Goal: Task Accomplishment & Management: Manage account settings

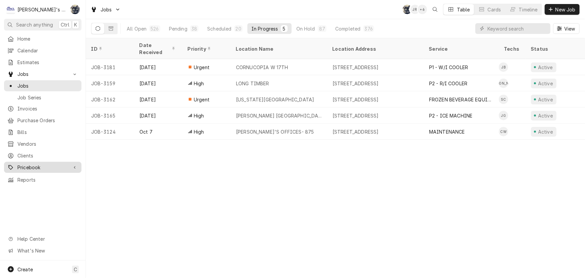
click at [39, 164] on span "Pricebook" at bounding box center [42, 167] width 51 height 7
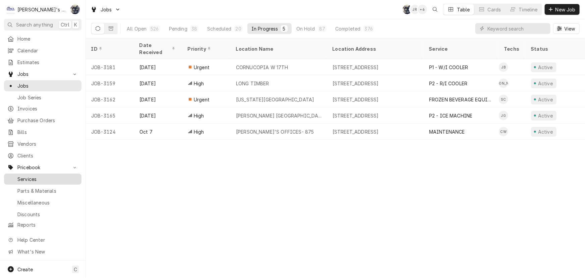
click at [40, 175] on span "Services" at bounding box center [47, 178] width 61 height 7
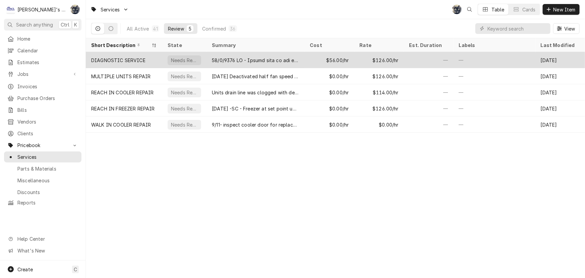
click at [133, 59] on div "DIAGNOSTIC SERVICE" at bounding box center [118, 60] width 54 height 7
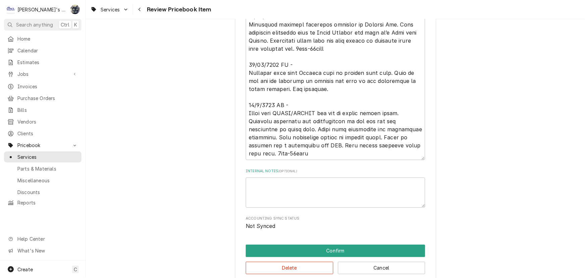
scroll to position [510, 0]
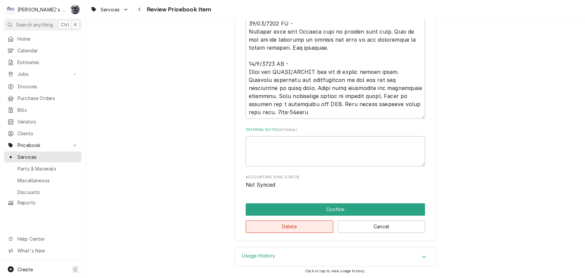
click at [313, 226] on button "Delete" at bounding box center [290, 226] width 88 height 12
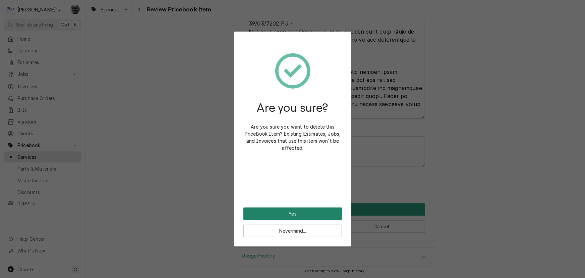
click at [269, 213] on button "Yes" at bounding box center [293, 213] width 99 height 12
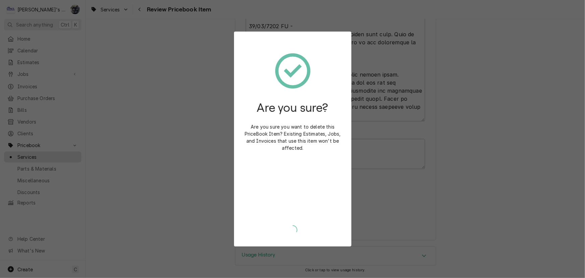
scroll to position [506, 0]
type textarea "x"
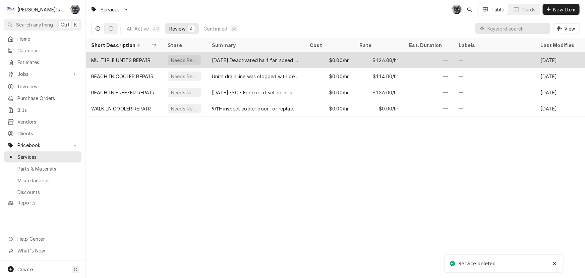
click at [149, 62] on div "MULTIPLE UNITS REPAIR" at bounding box center [120, 60] width 59 height 7
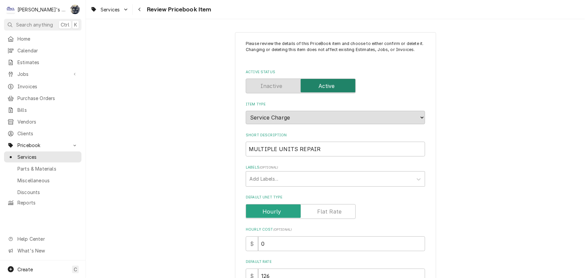
scroll to position [356, 0]
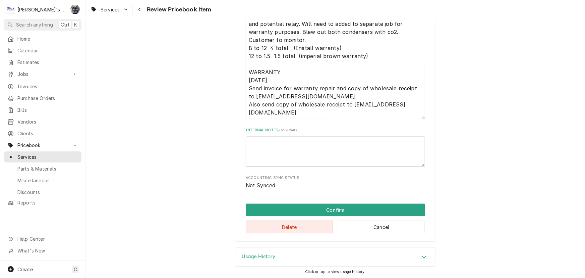
click at [294, 228] on button "Delete" at bounding box center [290, 227] width 88 height 12
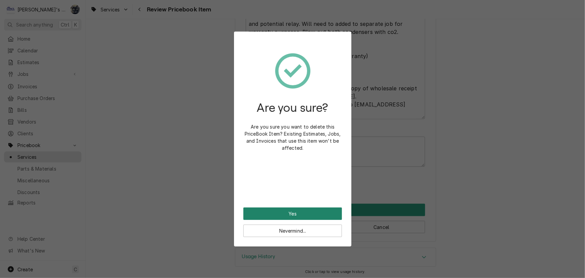
click at [287, 215] on button "Yes" at bounding box center [293, 213] width 99 height 12
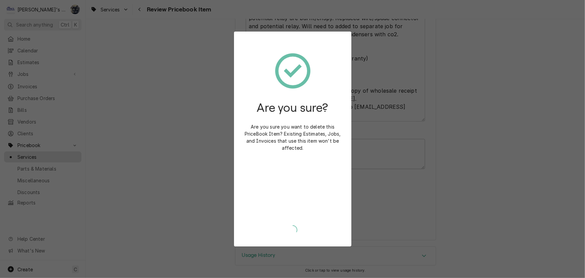
scroll to position [353, 0]
type textarea "x"
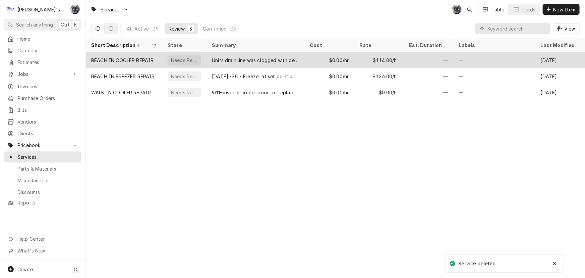
click at [122, 57] on div "REACH IN COOLER REPAIR" at bounding box center [122, 60] width 63 height 7
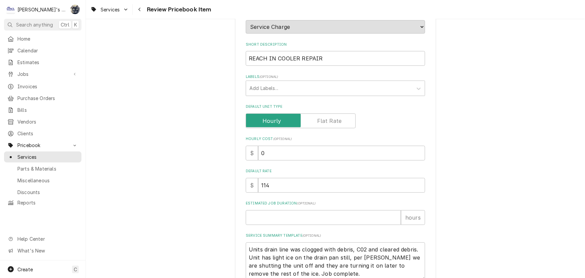
scroll to position [252, 0]
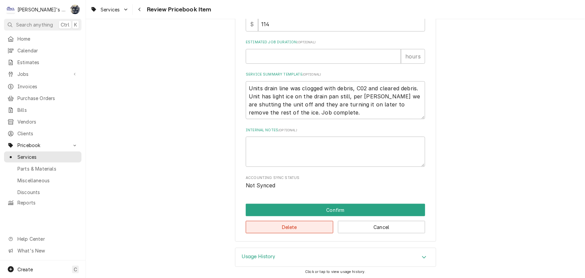
click at [300, 228] on button "Delete" at bounding box center [290, 227] width 88 height 12
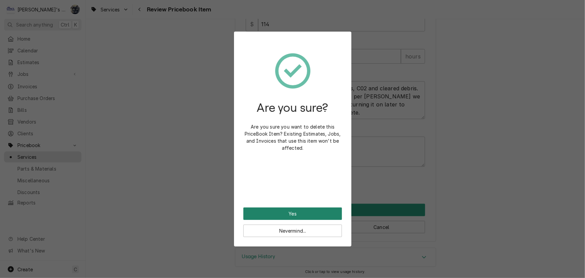
click at [281, 213] on button "Yes" at bounding box center [293, 213] width 99 height 12
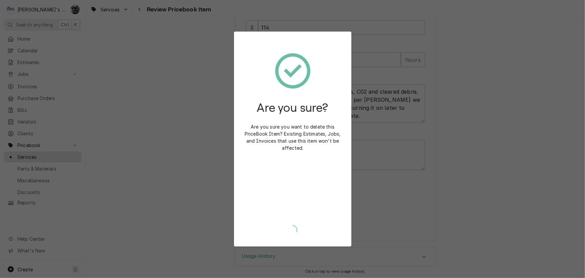
type textarea "x"
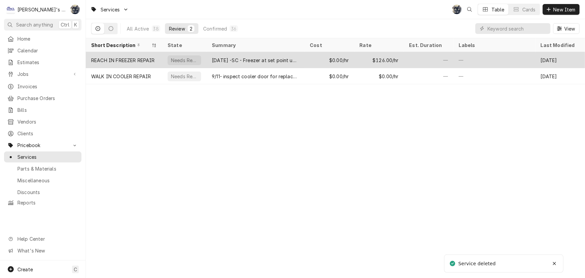
click at [136, 54] on div "REACH IN FREEZER REPAIR" at bounding box center [124, 60] width 76 height 16
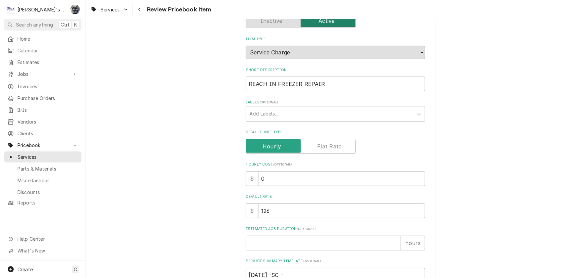
scroll to position [316, 0]
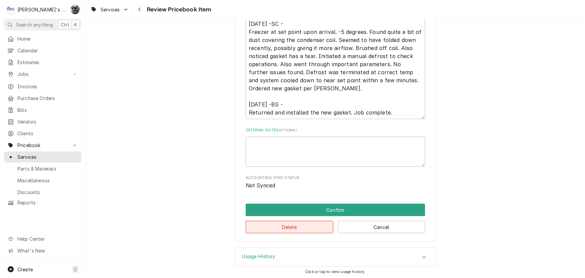
click at [288, 226] on button "Delete" at bounding box center [290, 227] width 88 height 12
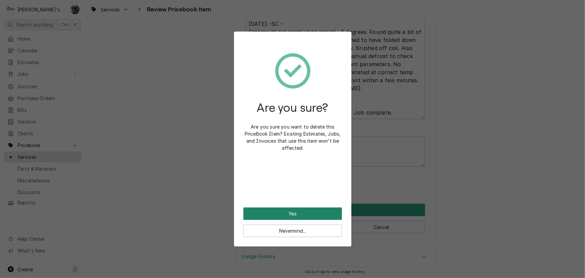
click at [286, 212] on button "Yes" at bounding box center [293, 213] width 99 height 12
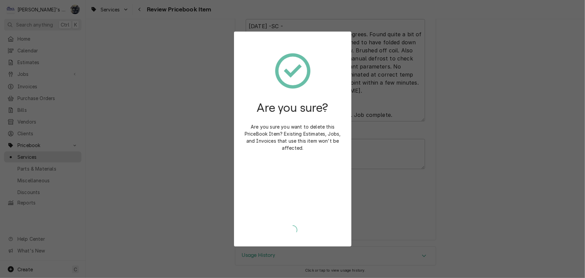
scroll to position [313, 0]
type textarea "x"
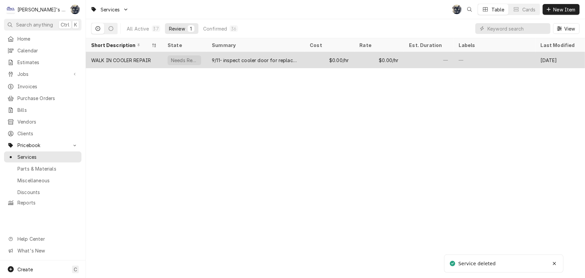
click at [127, 60] on div "WALK IN COOLER REPAIR" at bounding box center [121, 60] width 60 height 7
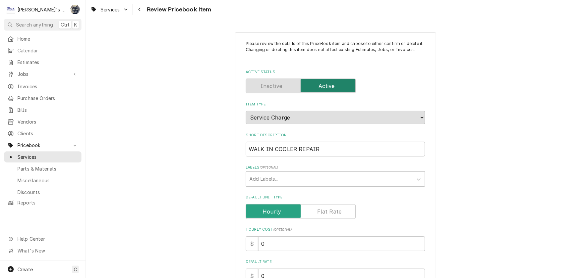
scroll to position [244, 0]
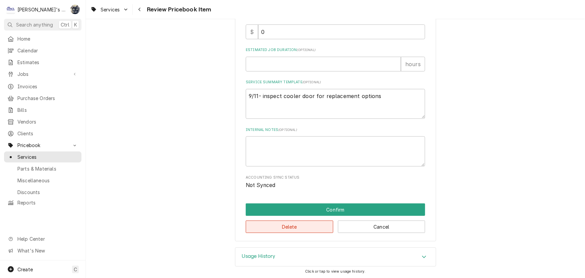
click at [314, 227] on button "Delete" at bounding box center [290, 226] width 88 height 12
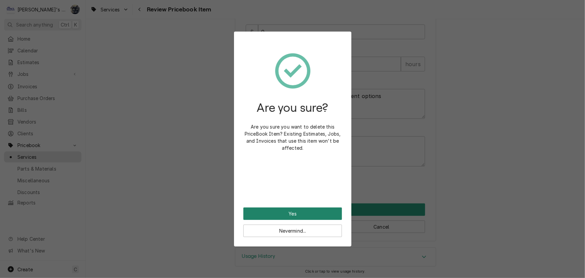
drag, startPoint x: 273, startPoint y: 207, endPoint x: 271, endPoint y: 201, distance: 7.2
click at [273, 208] on button "Yes" at bounding box center [293, 213] width 99 height 12
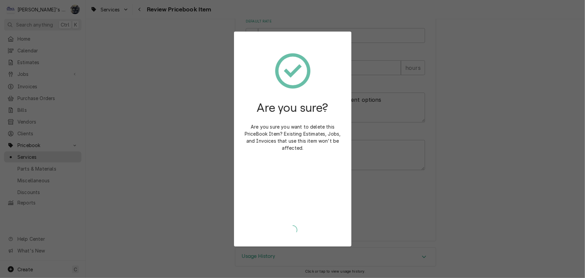
type textarea "x"
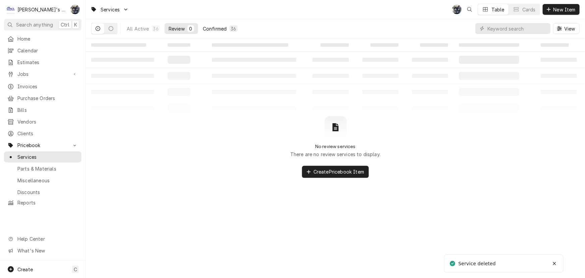
click at [225, 28] on div "Confirmed" at bounding box center [215, 28] width 24 height 7
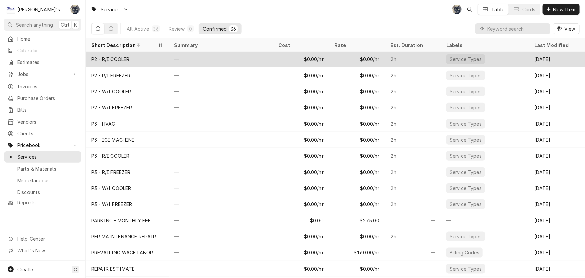
scroll to position [320, 0]
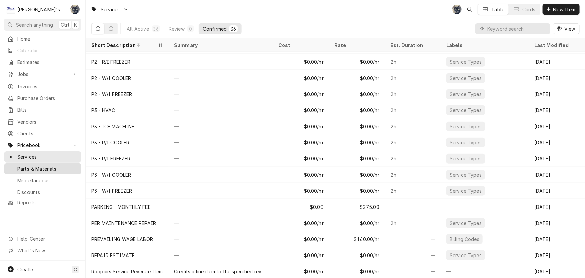
click at [46, 167] on div "Parts & Materials" at bounding box center [42, 168] width 75 height 8
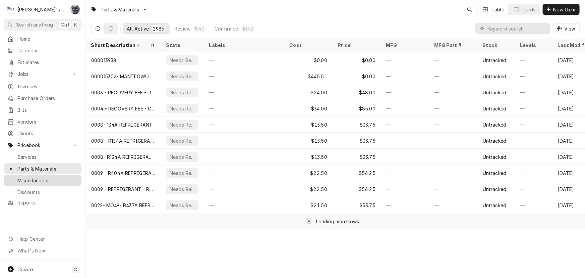
click at [45, 177] on span "Miscellaneous" at bounding box center [47, 180] width 61 height 7
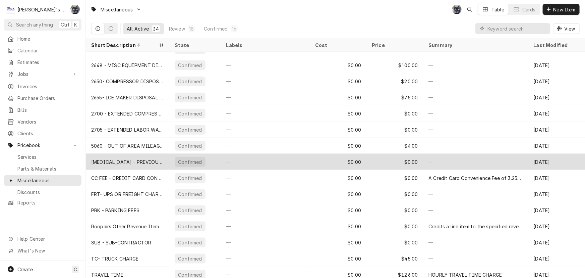
scroll to position [320, 0]
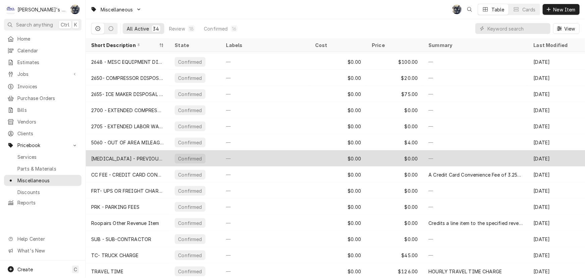
click at [144, 157] on div "[MEDICAL_DATA] - PREVIOUS BALANCE" at bounding box center [127, 158] width 73 height 7
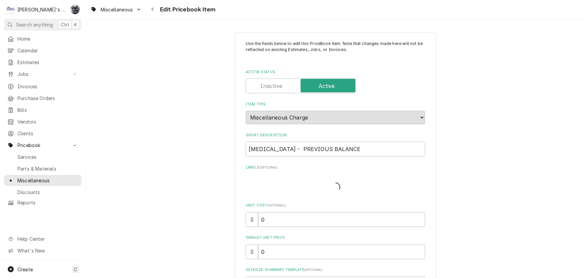
type textarea "x"
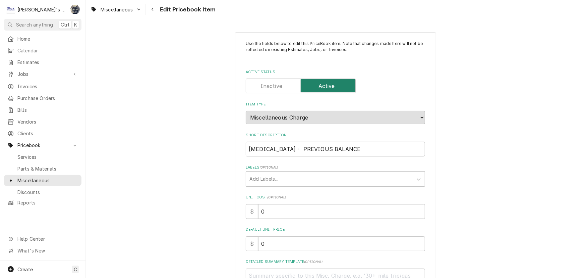
click at [267, 81] on input "Active Status" at bounding box center [301, 85] width 104 height 15
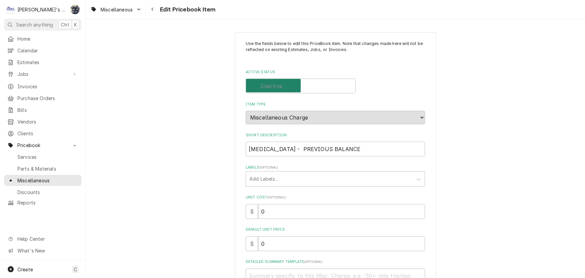
checkbox input "false"
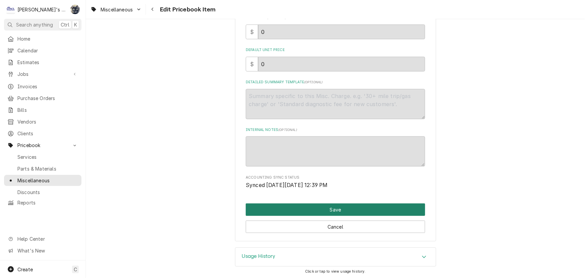
click at [278, 209] on button "Save" at bounding box center [335, 209] width 179 height 12
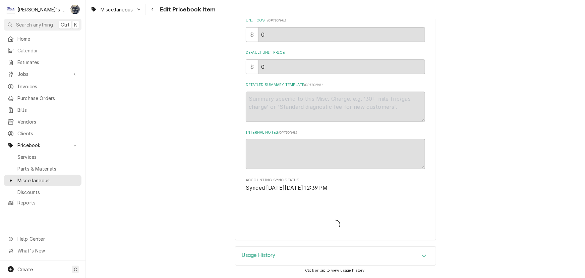
scroll to position [176, 0]
type textarea "x"
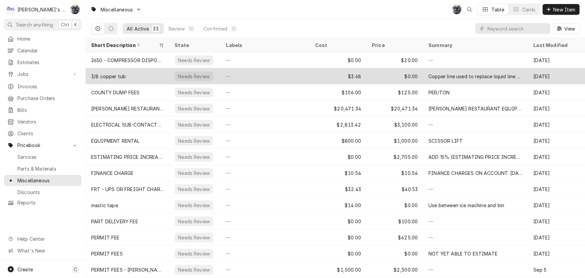
click at [191, 77] on div "Needs Review" at bounding box center [193, 76] width 33 height 7
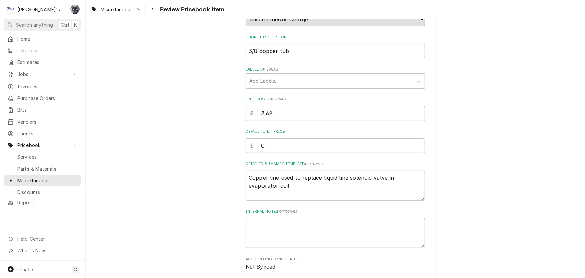
scroll to position [179, 0]
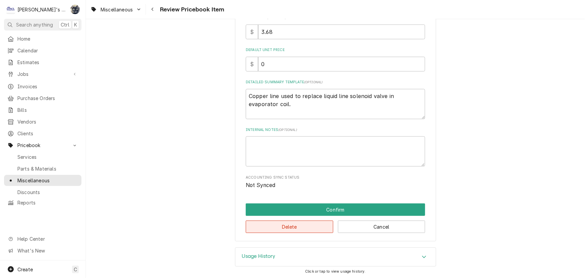
click at [264, 225] on button "Delete" at bounding box center [290, 226] width 88 height 12
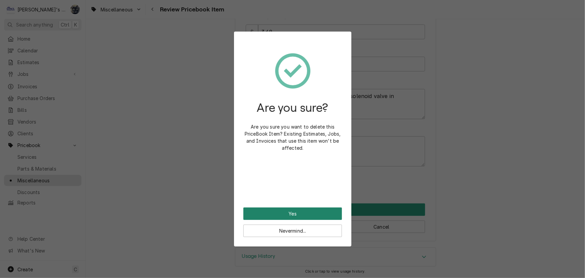
click at [268, 218] on button "Yes" at bounding box center [293, 213] width 99 height 12
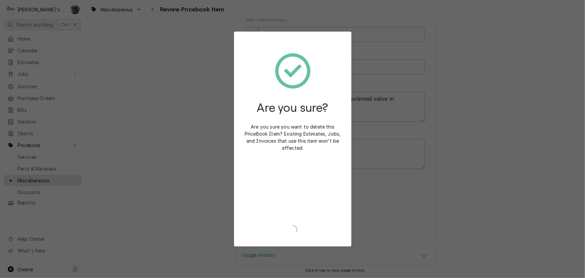
scroll to position [176, 0]
type textarea "x"
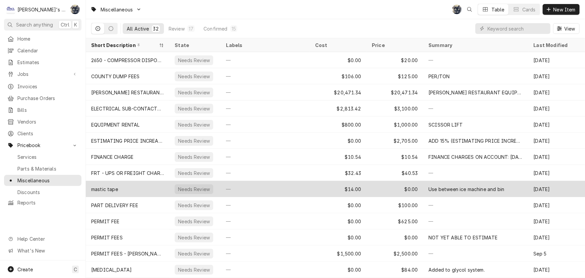
click at [136, 183] on div "mastic tape" at bounding box center [128, 189] width 84 height 16
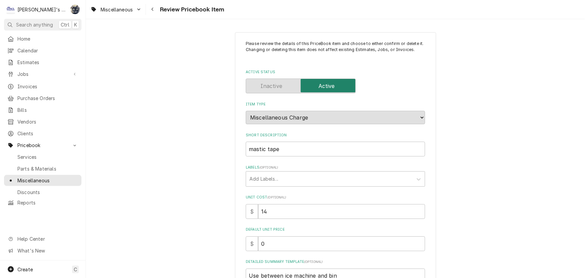
scroll to position [179, 0]
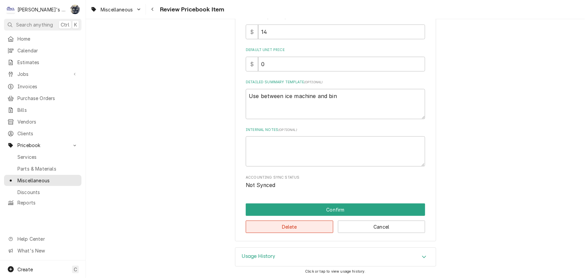
click at [255, 223] on button "Delete" at bounding box center [290, 226] width 88 height 12
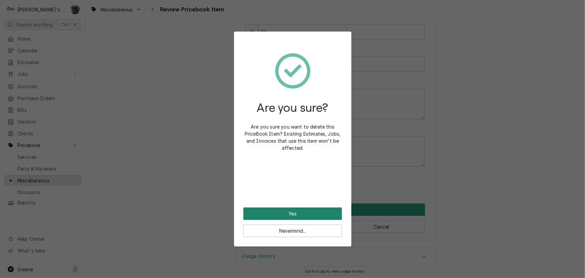
click at [274, 219] on button "Yes" at bounding box center [293, 213] width 99 height 12
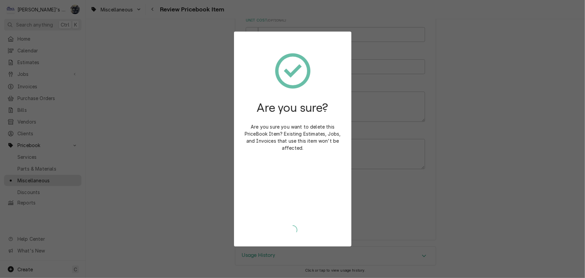
scroll to position [176, 0]
type textarea "x"
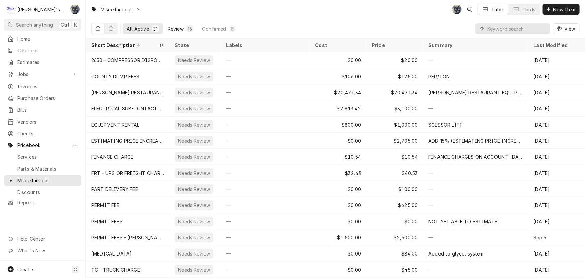
click at [179, 29] on div "Review" at bounding box center [176, 28] width 16 height 7
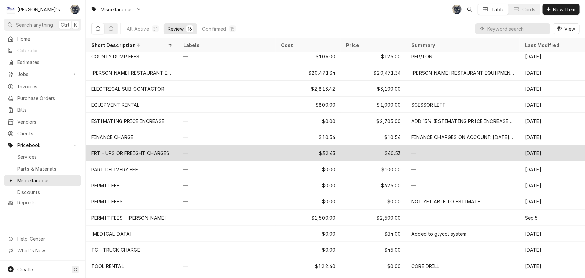
scroll to position [31, 0]
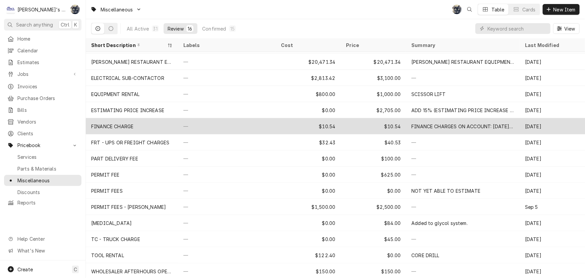
click at [418, 123] on div "FINANCE CHARGES ON ACCOUNT: 5/13/25 STATEMENT - $5.35 6/11/25 STATEMENT - $5.19" at bounding box center [463, 126] width 103 height 7
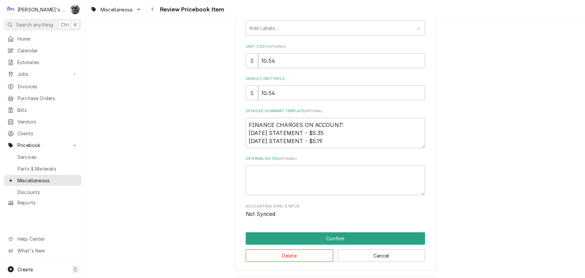
scroll to position [152, 0]
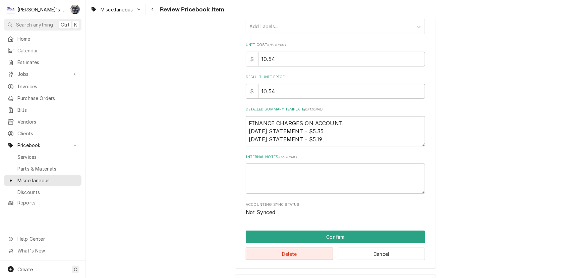
click at [285, 253] on button "Delete" at bounding box center [290, 254] width 88 height 12
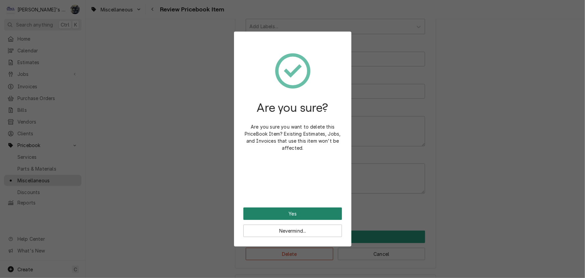
click at [283, 212] on button "Yes" at bounding box center [293, 213] width 99 height 12
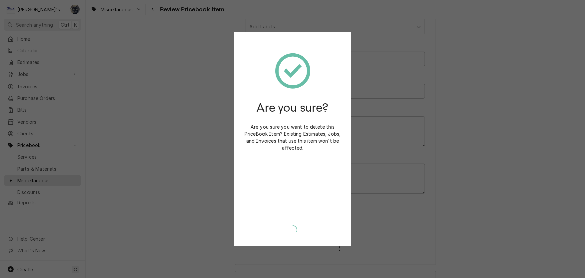
type textarea "x"
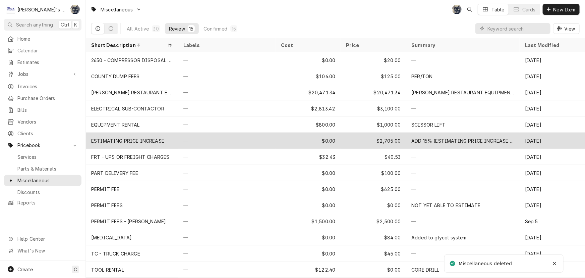
scroll to position [14, 0]
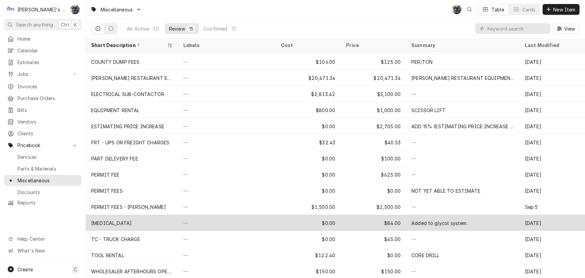
click at [179, 225] on div "—" at bounding box center [227, 223] width 98 height 16
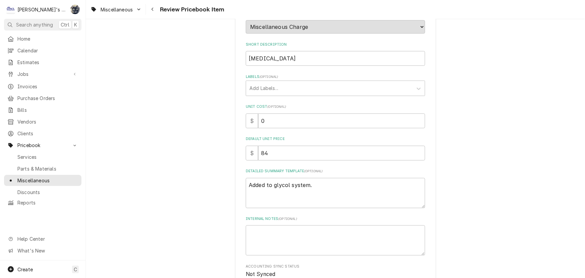
scroll to position [179, 0]
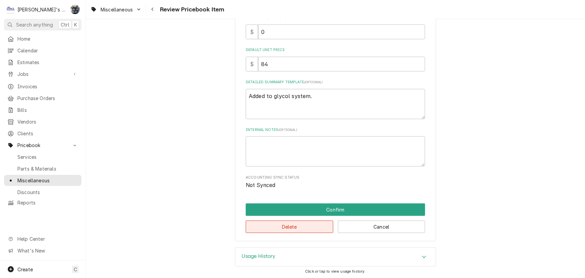
click at [264, 228] on button "Delete" at bounding box center [290, 226] width 88 height 12
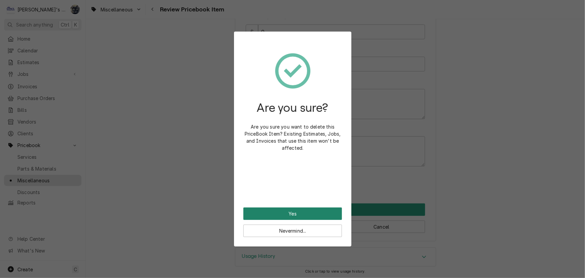
click at [271, 214] on button "Yes" at bounding box center [293, 213] width 99 height 12
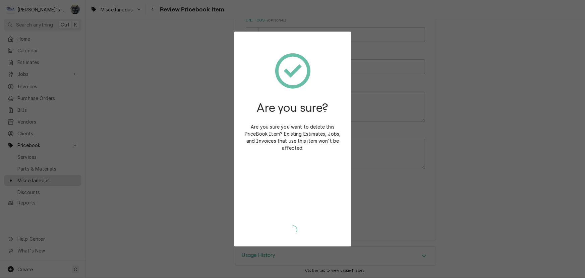
scroll to position [176, 0]
type textarea "x"
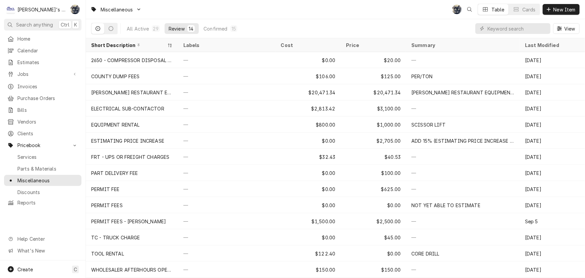
click at [180, 11] on div "Miscellaneous SB Table Cards New Item" at bounding box center [335, 9] width 499 height 19
click at [174, 12] on div "Miscellaneous SB Table Cards New Item" at bounding box center [335, 9] width 499 height 19
click at [225, 15] on div "Miscellaneous SB Table Cards New Item" at bounding box center [335, 9] width 499 height 19
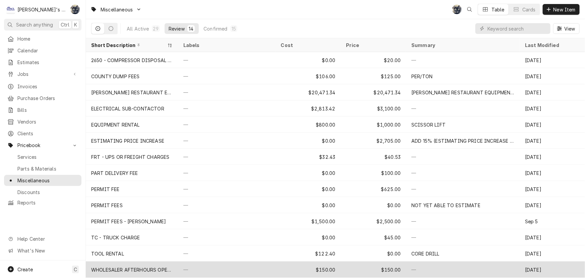
click at [203, 265] on div "—" at bounding box center [227, 269] width 98 height 16
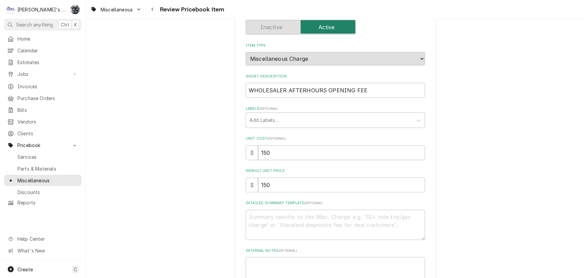
scroll to position [179, 0]
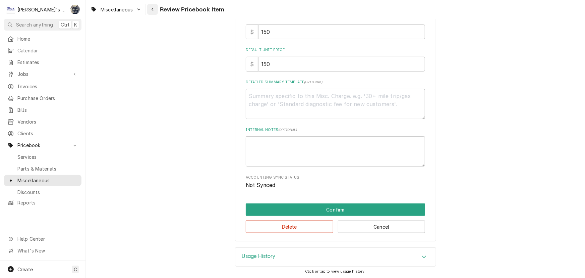
click at [154, 11] on icon "Navigate back" at bounding box center [152, 9] width 3 height 5
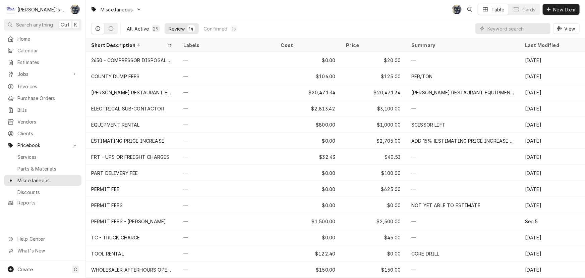
click at [151, 29] on button "All Active 29" at bounding box center [143, 28] width 41 height 11
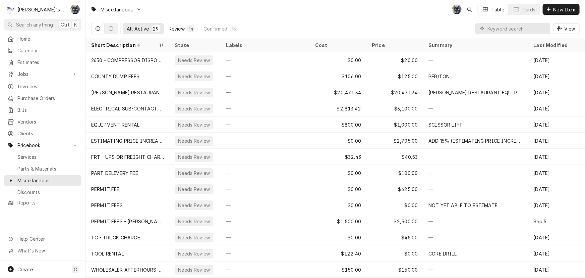
click at [189, 30] on div "14" at bounding box center [191, 28] width 5 height 7
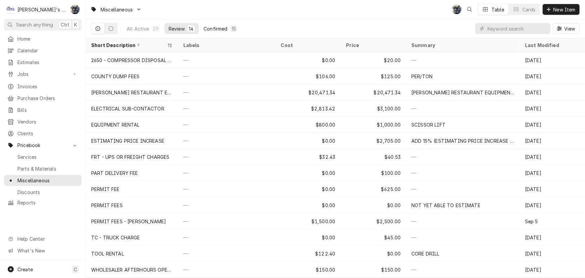
click at [213, 29] on div "Confirmed" at bounding box center [216, 28] width 24 height 7
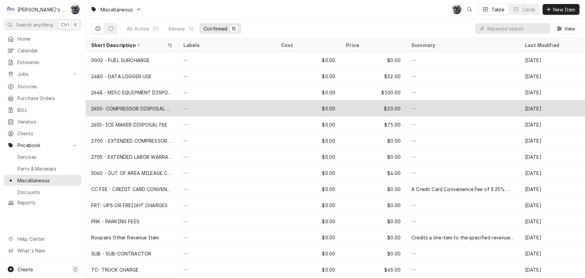
scroll to position [14, 0]
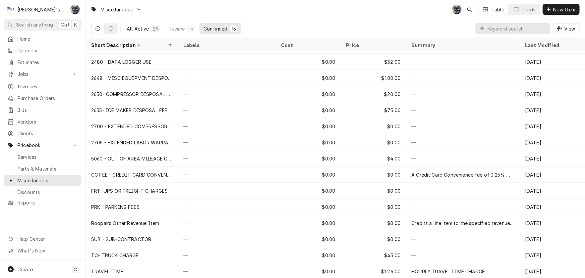
click at [151, 31] on button "All Active 29" at bounding box center [143, 28] width 41 height 11
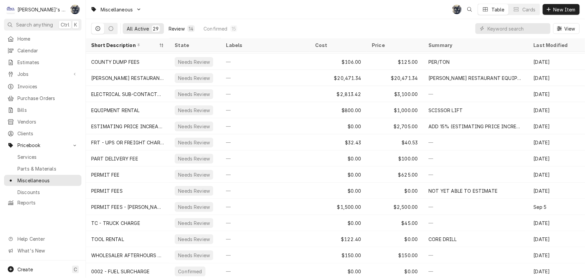
click at [165, 29] on button "Review 14" at bounding box center [182, 28] width 34 height 11
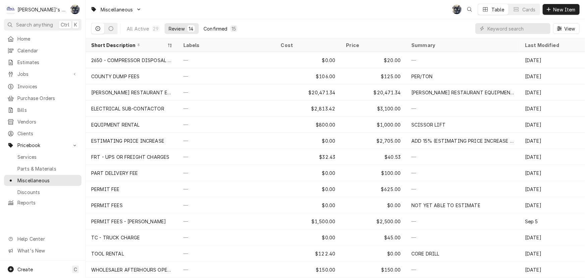
click at [224, 27] on div "Confirmed" at bounding box center [216, 28] width 24 height 7
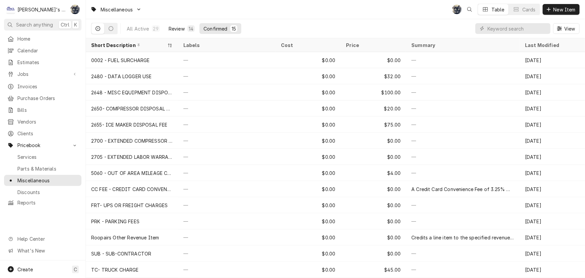
click at [171, 27] on div "Review" at bounding box center [177, 28] width 16 height 7
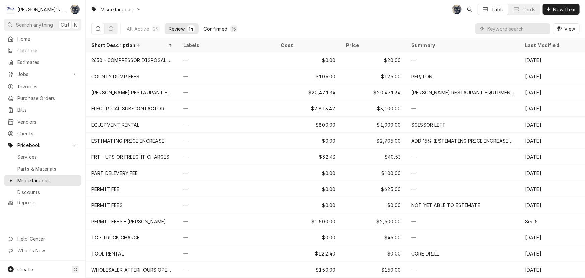
click at [209, 26] on div "Confirmed" at bounding box center [216, 28] width 24 height 7
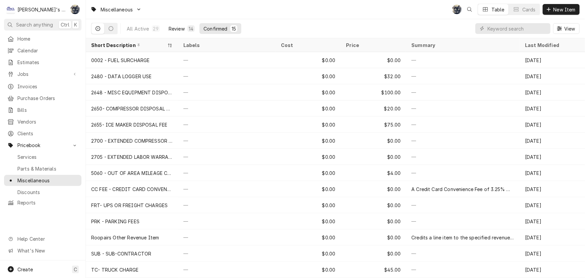
click at [181, 26] on div "Review" at bounding box center [177, 28] width 16 height 7
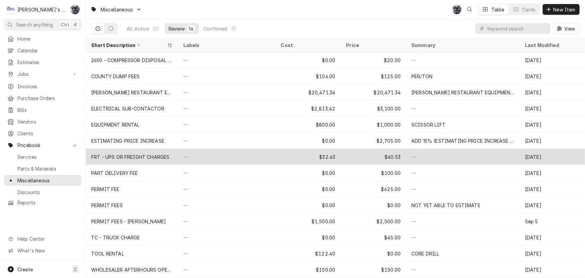
click at [186, 153] on div "—" at bounding box center [227, 157] width 98 height 16
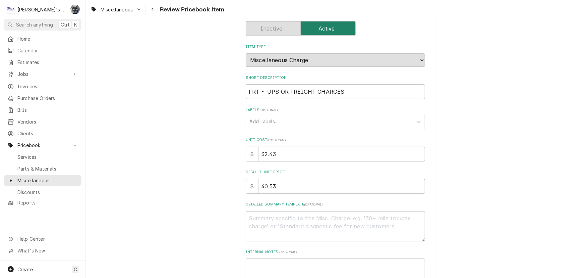
scroll to position [179, 0]
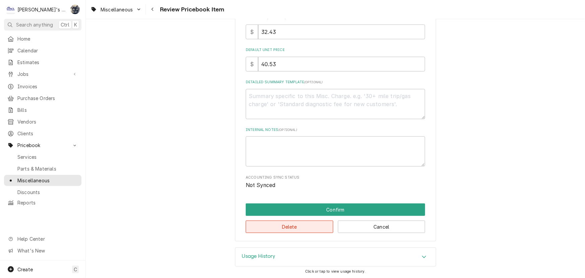
click at [252, 225] on button "Delete" at bounding box center [290, 226] width 88 height 12
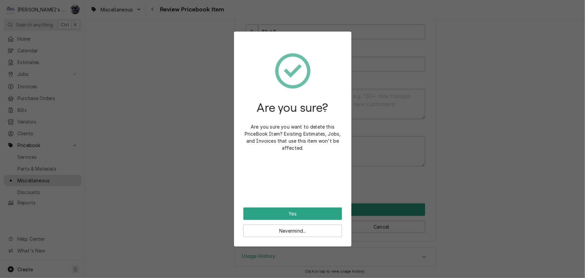
click at [257, 206] on div "Are you sure? Are you sure you want to delete this PriceBook Item? Existing Est…" at bounding box center [293, 124] width 99 height 166
click at [257, 211] on button "Yes" at bounding box center [293, 213] width 99 height 12
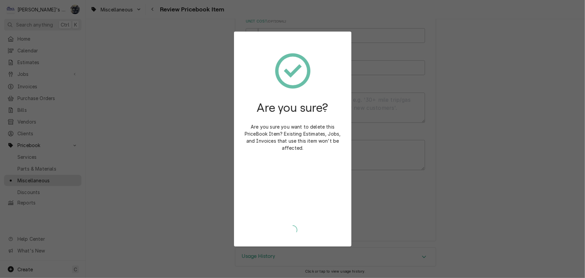
type textarea "x"
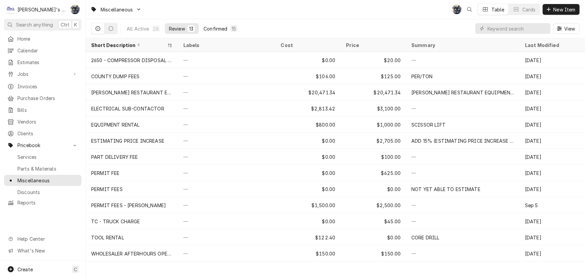
click at [220, 32] on button "Confirmed 15" at bounding box center [221, 28] width 42 height 11
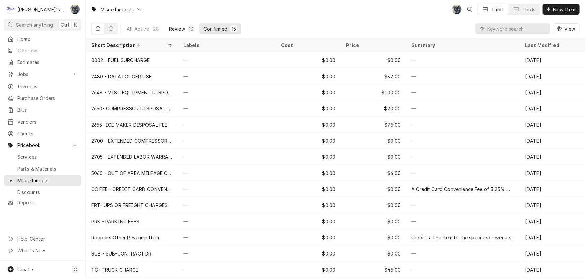
click at [176, 27] on div "Review" at bounding box center [177, 28] width 16 height 7
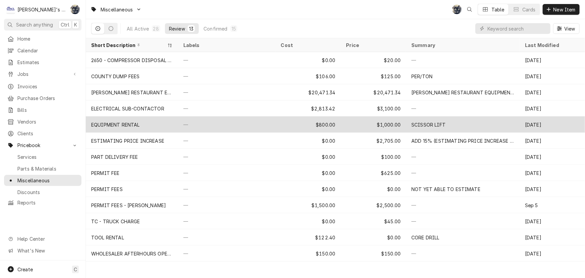
click at [178, 121] on div "EQUIPMENT RENTAL" at bounding box center [132, 124] width 92 height 16
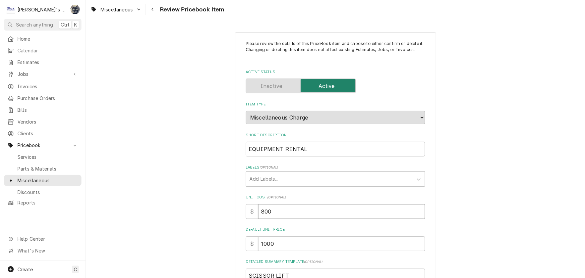
drag, startPoint x: 296, startPoint y: 211, endPoint x: 241, endPoint y: 216, distance: 54.6
click at [241, 216] on div "Please review the details of this PriceBook item and choose to either confirm o…" at bounding box center [335, 226] width 201 height 389
type textarea "x"
type input "0"
type textarea "x"
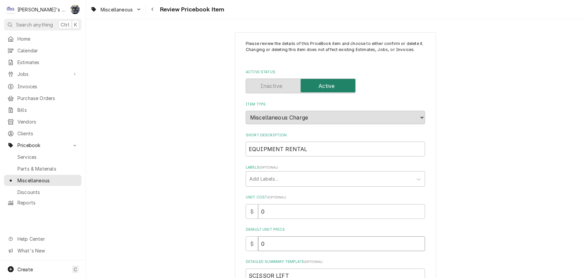
type input "0"
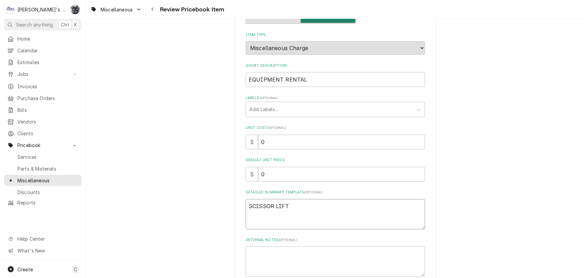
scroll to position [152, 0]
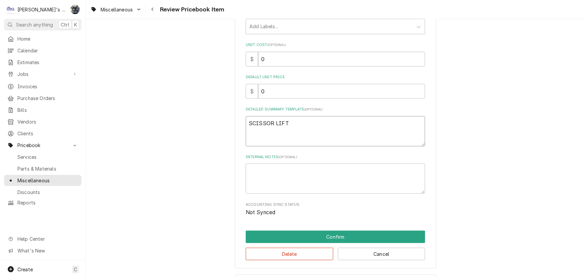
drag, startPoint x: 309, startPoint y: 125, endPoint x: 200, endPoint y: 131, distance: 109.9
click at [198, 129] on div "Please review the details of this PriceBook item and choose to either confirm o…" at bounding box center [335, 74] width 499 height 401
type textarea "x"
type textarea "0"
type textarea "x"
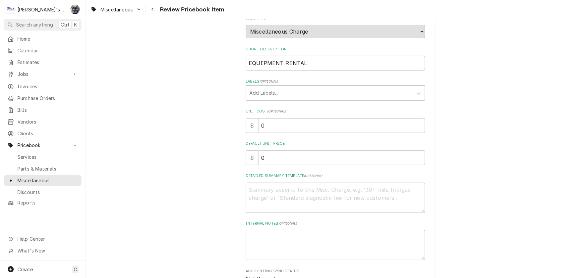
scroll to position [91, 0]
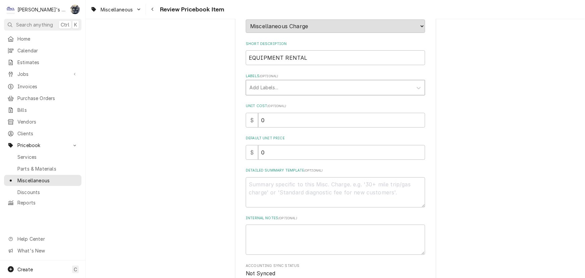
click at [292, 90] on div "Labels" at bounding box center [330, 88] width 160 height 12
click at [475, 87] on div "Please review the details of this PriceBook item and choose to either confirm o…" at bounding box center [335, 135] width 499 height 401
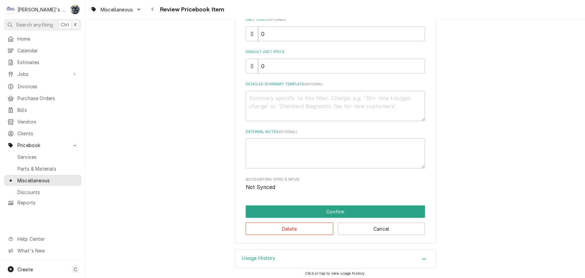
scroll to position [179, 0]
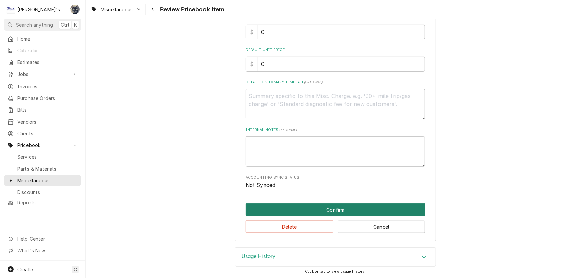
click at [339, 207] on button "Confirm" at bounding box center [335, 209] width 179 height 12
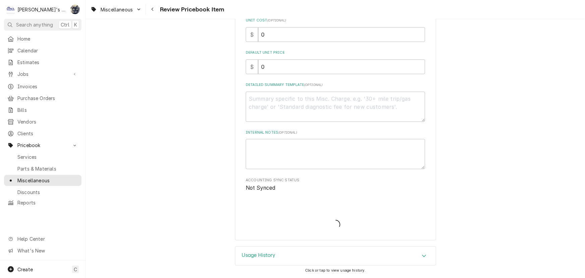
scroll to position [176, 0]
type textarea "x"
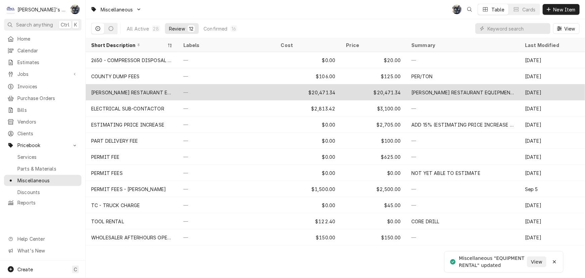
click at [154, 91] on div "CURTIS RESTAURANT EQUIPMENT" at bounding box center [132, 92] width 82 height 7
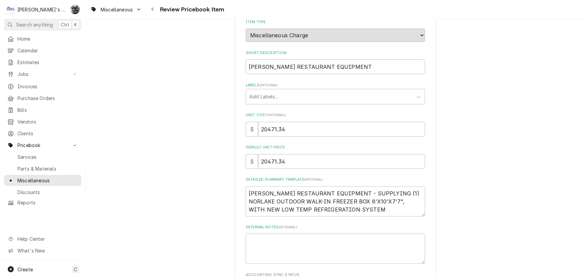
scroll to position [179, 0]
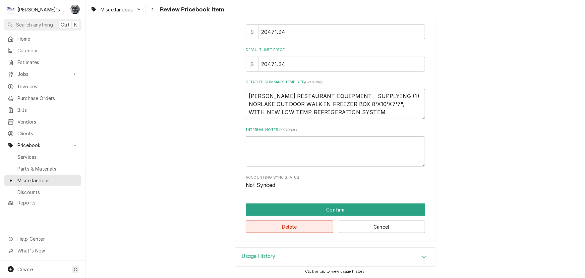
click at [274, 229] on button "Delete" at bounding box center [290, 226] width 88 height 12
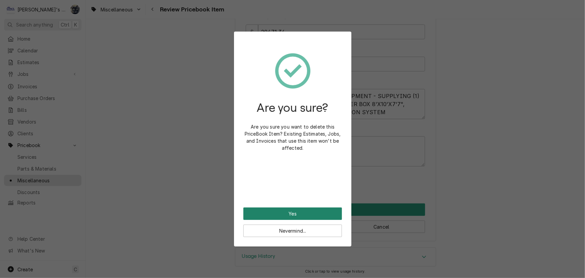
click at [266, 213] on button "Yes" at bounding box center [293, 213] width 99 height 12
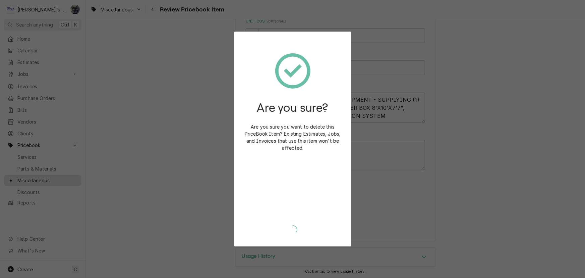
type textarea "x"
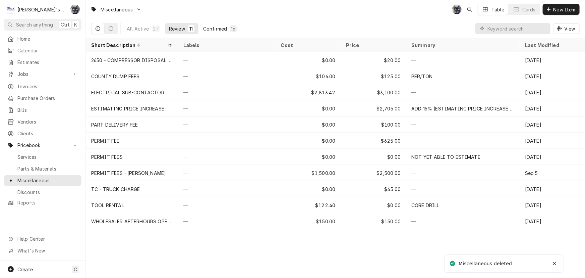
click at [220, 30] on div "Confirmed" at bounding box center [215, 28] width 24 height 7
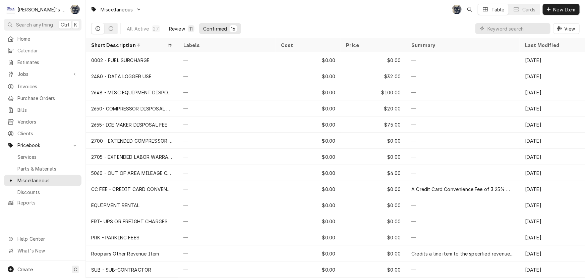
click at [173, 24] on button "Review 11" at bounding box center [182, 28] width 34 height 11
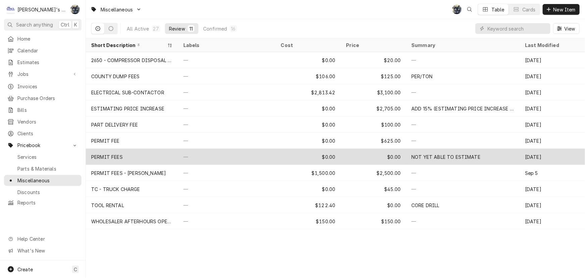
click at [251, 155] on div "—" at bounding box center [227, 157] width 98 height 16
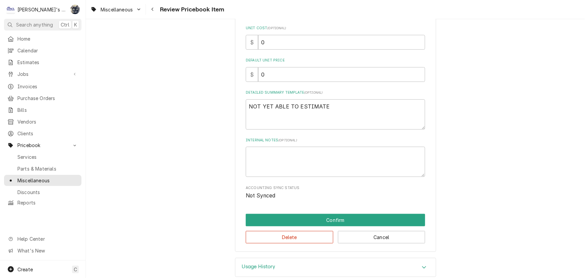
scroll to position [179, 0]
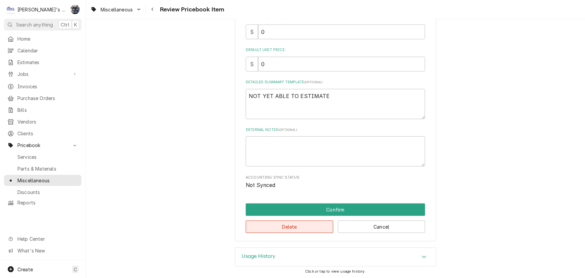
click at [266, 226] on button "Delete" at bounding box center [290, 226] width 88 height 12
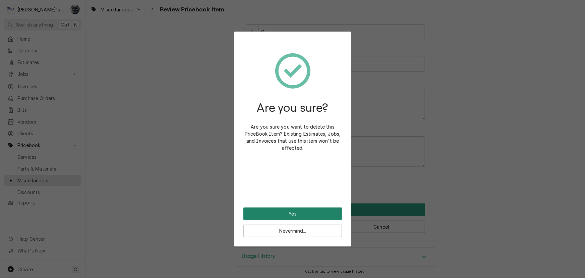
click at [267, 212] on button "Yes" at bounding box center [293, 213] width 99 height 12
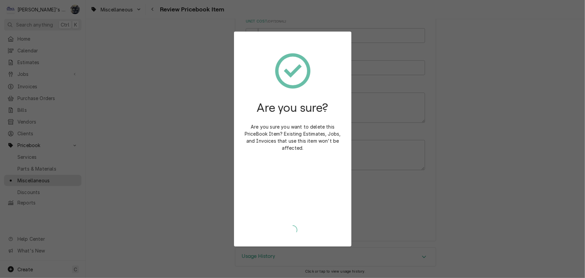
type textarea "x"
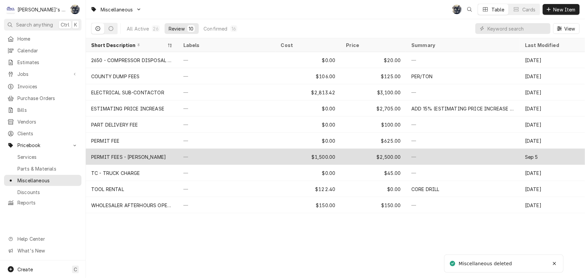
click at [258, 149] on div "—" at bounding box center [227, 157] width 98 height 16
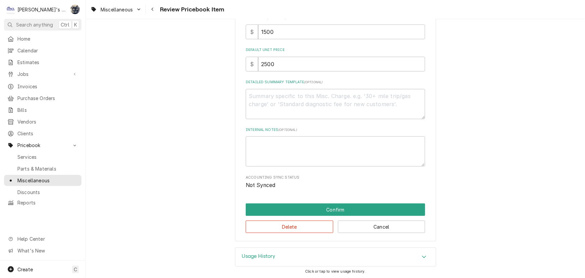
scroll to position [118, 0]
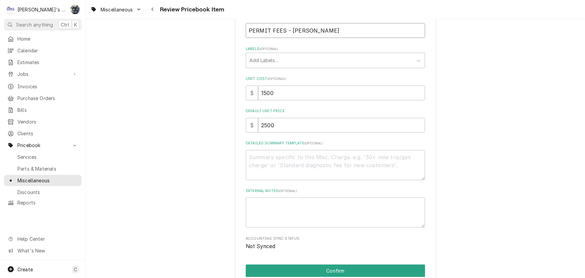
drag, startPoint x: 323, startPoint y: 28, endPoint x: 284, endPoint y: 29, distance: 39.3
click at [284, 29] on input "PERMIT FEES - CRESWELL" at bounding box center [335, 30] width 179 height 15
type textarea "x"
type input "PERMIT FEES"
type textarea "x"
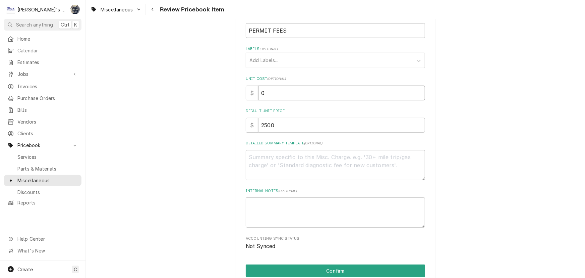
type input "0"
type textarea "x"
type input "0"
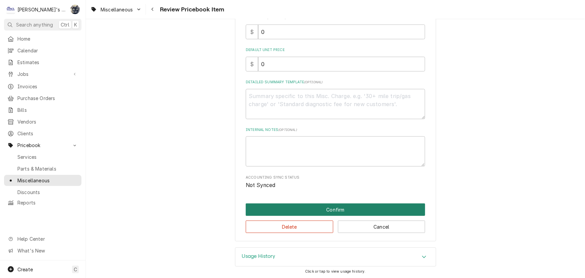
click at [323, 206] on button "Confirm" at bounding box center [335, 209] width 179 height 12
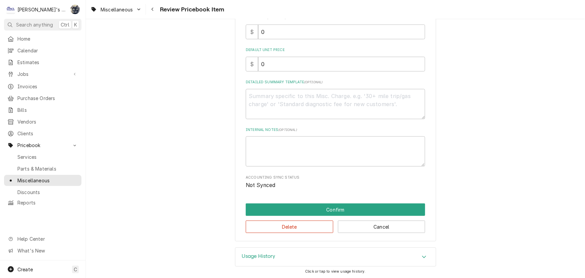
scroll to position [176, 0]
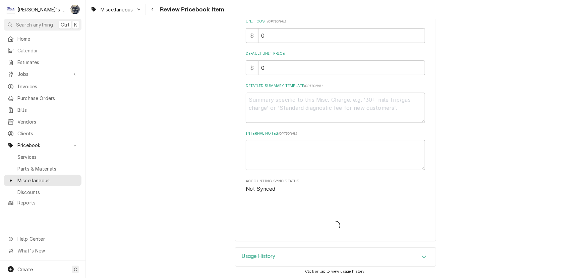
type textarea "x"
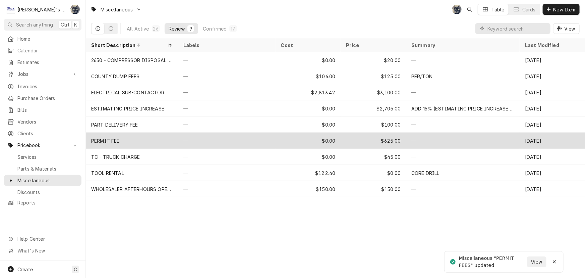
click at [203, 142] on div "—" at bounding box center [227, 141] width 98 height 16
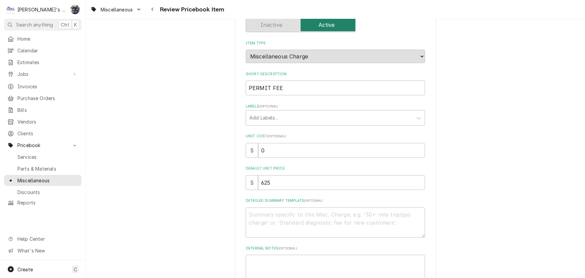
scroll to position [152, 0]
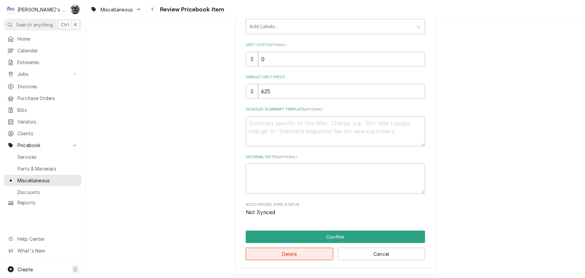
click at [259, 248] on button "Delete" at bounding box center [290, 254] width 88 height 12
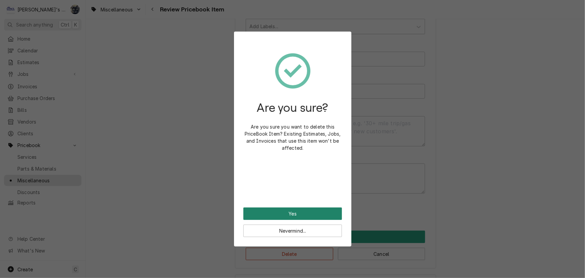
click at [256, 210] on button "Yes" at bounding box center [293, 213] width 99 height 12
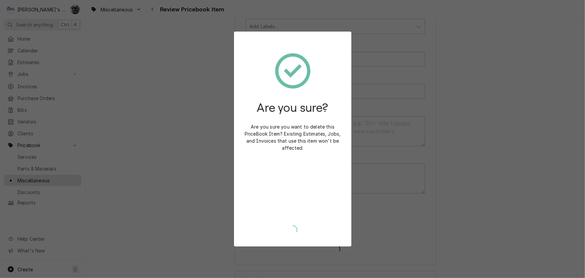
type textarea "x"
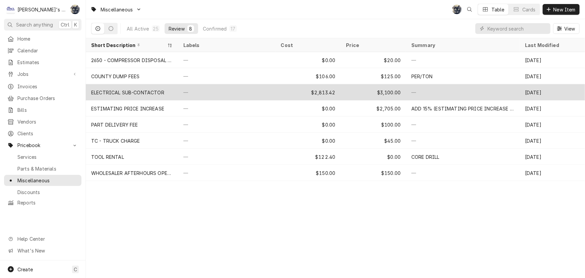
click at [176, 92] on div "ELECTRICAL SUB-CONTACTOR" at bounding box center [132, 92] width 92 height 16
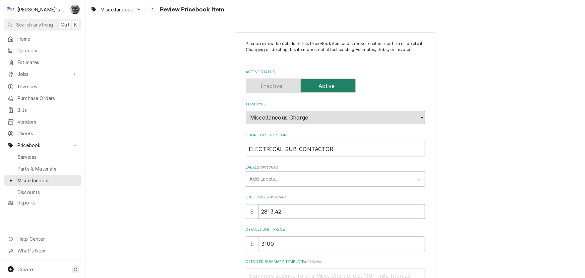
drag, startPoint x: 278, startPoint y: 209, endPoint x: 245, endPoint y: 208, distance: 33.2
click at [246, 208] on div "$ 2813.42" at bounding box center [335, 211] width 179 height 15
type textarea "x"
type input "0"
type textarea "x"
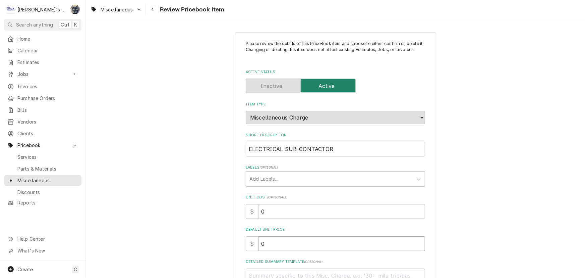
type input "0"
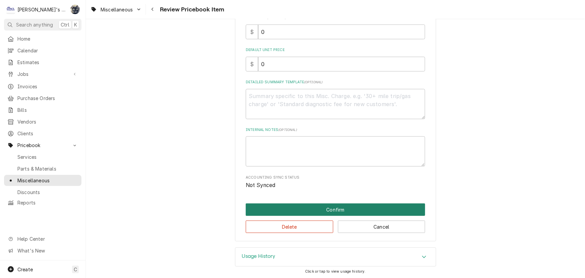
click at [262, 208] on button "Confirm" at bounding box center [335, 209] width 179 height 12
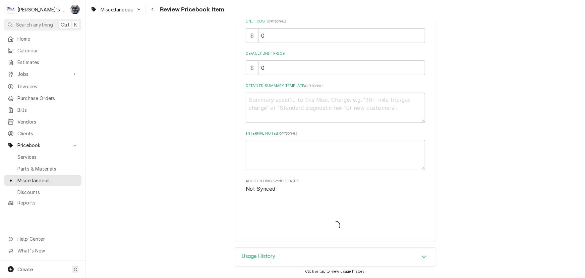
type textarea "x"
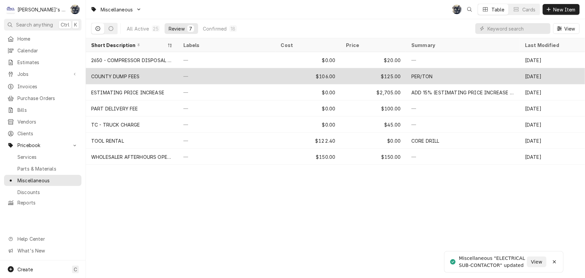
click at [148, 77] on div "COUNTY DUMP FEES" at bounding box center [132, 76] width 92 height 16
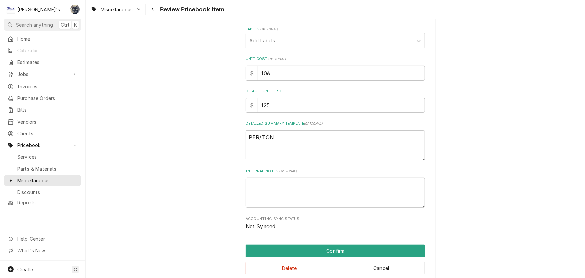
scroll to position [152, 0]
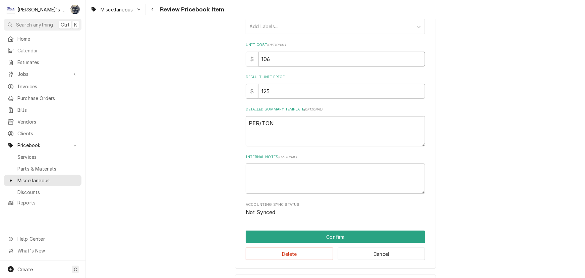
drag, startPoint x: 256, startPoint y: 62, endPoint x: 247, endPoint y: 62, distance: 9.4
click at [247, 62] on div "$ 106" at bounding box center [335, 59] width 179 height 15
type textarea "x"
type input "0"
type textarea "x"
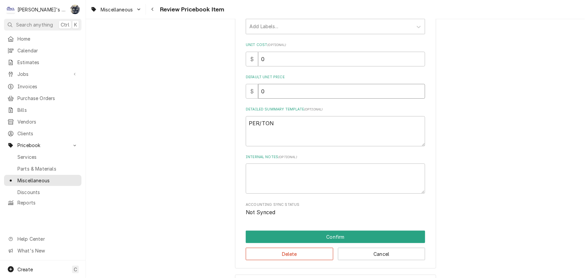
type input "0"
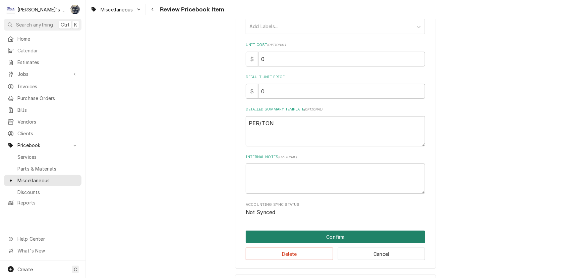
click at [307, 235] on button "Confirm" at bounding box center [335, 236] width 179 height 12
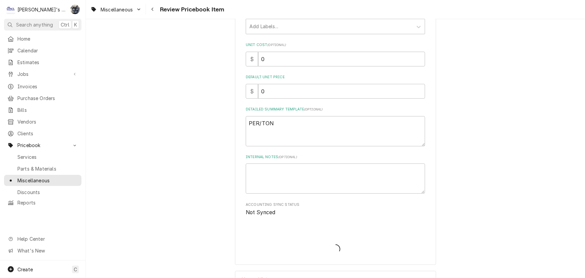
type textarea "x"
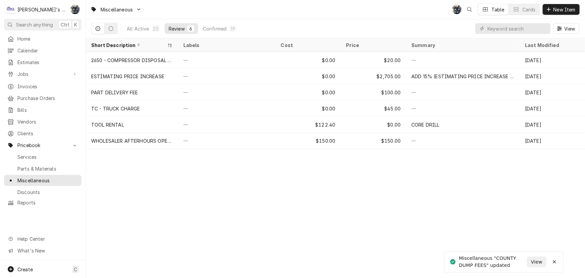
click at [140, 57] on div "2650 - COMPRESSOR DISPOSAL FEE" at bounding box center [132, 60] width 82 height 7
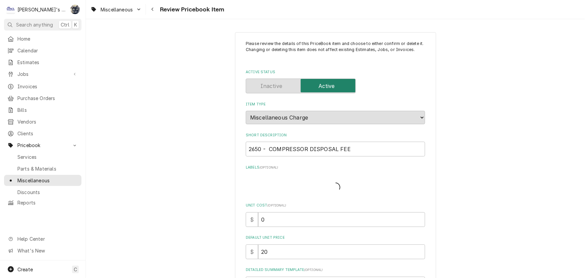
type textarea "x"
click at [152, 10] on div "Navigate back" at bounding box center [152, 9] width 7 height 7
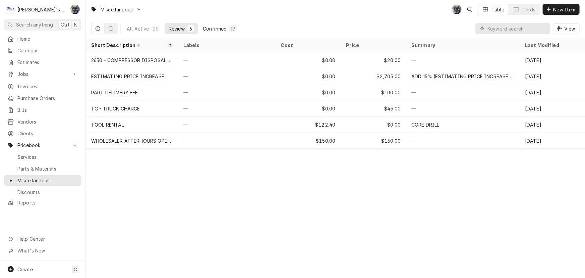
click at [216, 28] on div "Confirmed" at bounding box center [215, 28] width 24 height 7
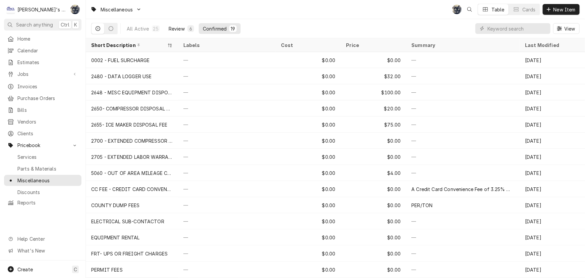
click at [180, 27] on div "Review" at bounding box center [177, 28] width 16 height 7
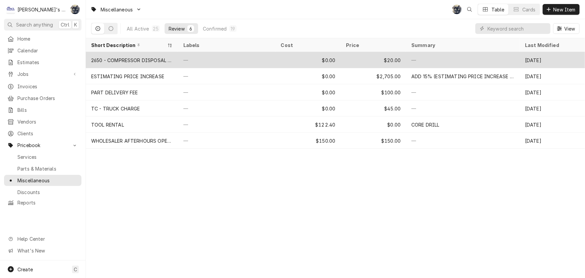
click at [173, 57] on div "2650 - COMPRESSOR DISPOSAL FEE" at bounding box center [132, 60] width 92 height 16
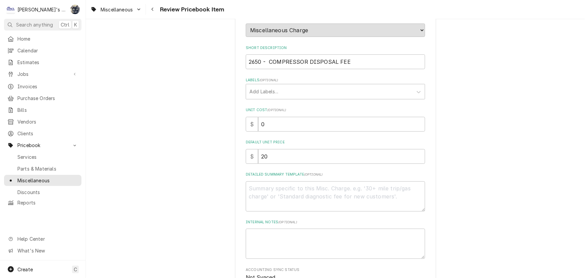
scroll to position [179, 0]
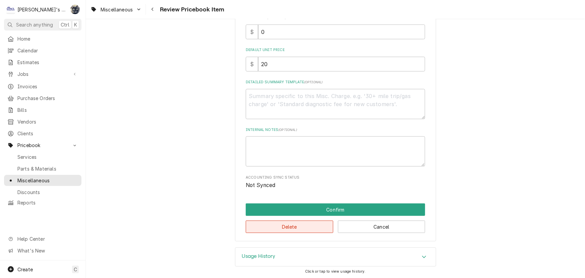
click at [268, 223] on button "Delete" at bounding box center [290, 226] width 88 height 12
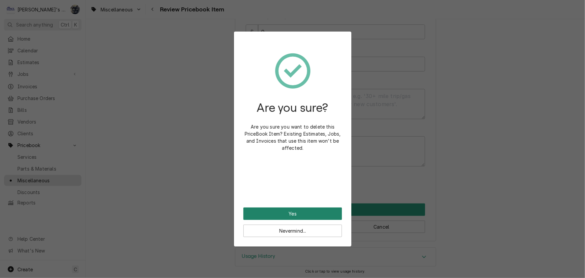
click at [266, 211] on button "Yes" at bounding box center [293, 213] width 99 height 12
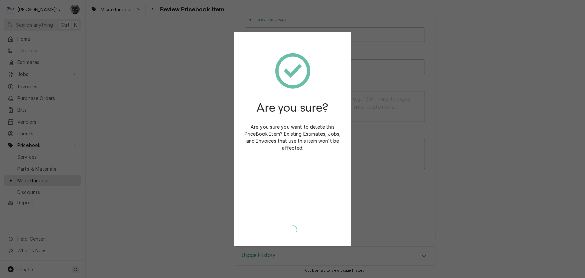
scroll to position [176, 0]
type textarea "x"
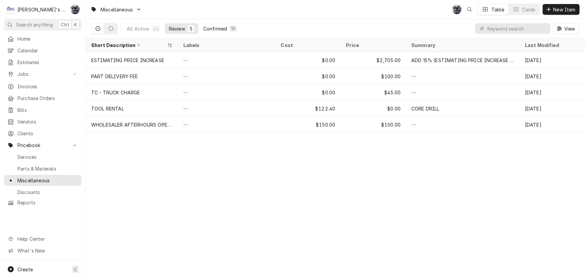
click at [210, 27] on div "Confirmed" at bounding box center [215, 28] width 24 height 7
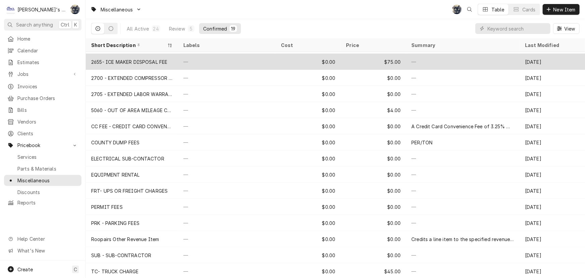
scroll to position [79, 0]
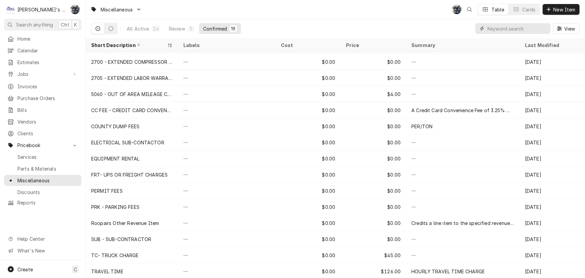
click at [496, 33] on input "Dynamic Content Wrapper" at bounding box center [518, 28] width 60 height 11
click at [174, 28] on div "Review" at bounding box center [177, 28] width 16 height 7
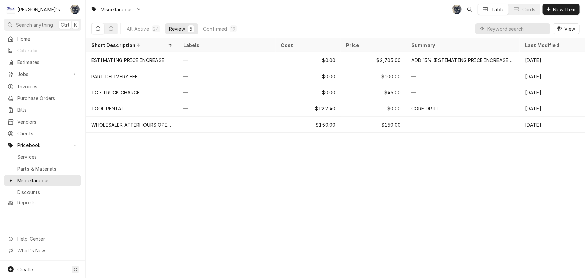
scroll to position [0, 0]
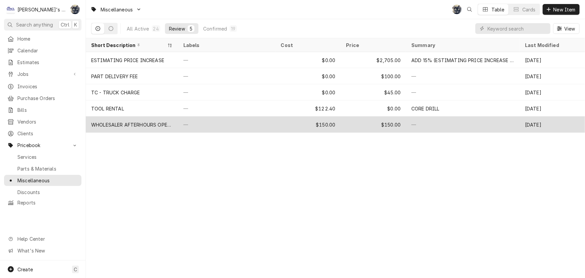
click at [162, 129] on div "WHOLESALER AFTERHOURS OPENING FEE" at bounding box center [132, 124] width 92 height 16
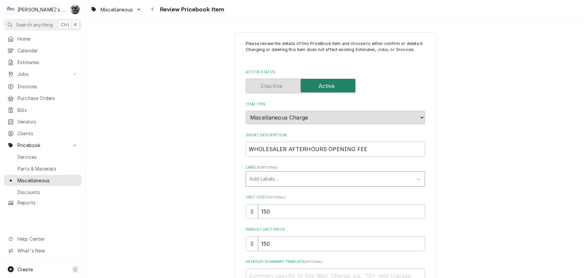
scroll to position [179, 0]
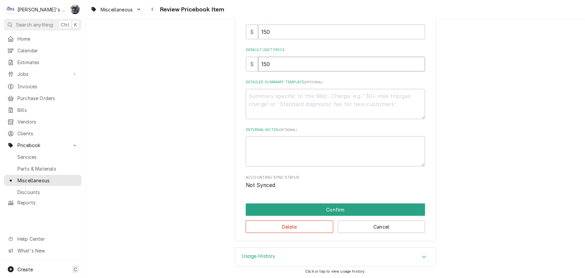
drag, startPoint x: 277, startPoint y: 63, endPoint x: 231, endPoint y: 64, distance: 46.0
click at [231, 63] on div "Please review the details of this PriceBook item and choose to either confirm o…" at bounding box center [335, 47] width 499 height 401
type textarea "x"
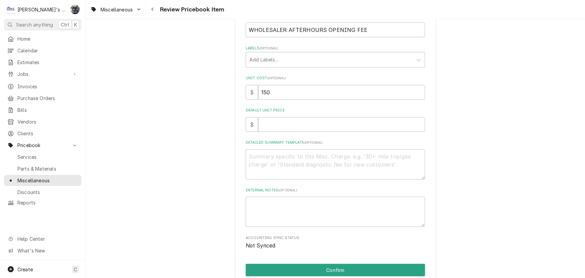
scroll to position [118, 0]
drag, startPoint x: 272, startPoint y: 92, endPoint x: 218, endPoint y: 92, distance: 54.3
click at [220, 93] on div "Please review the details of this PriceBook item and choose to either confirm o…" at bounding box center [335, 108] width 499 height 401
type textarea "x"
type input "0"
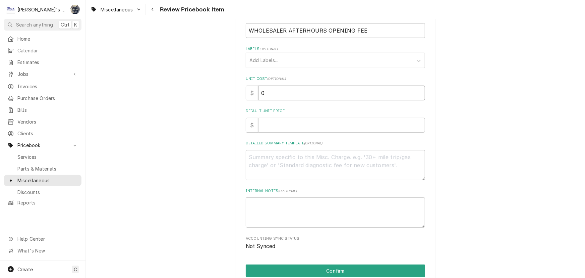
type textarea "x"
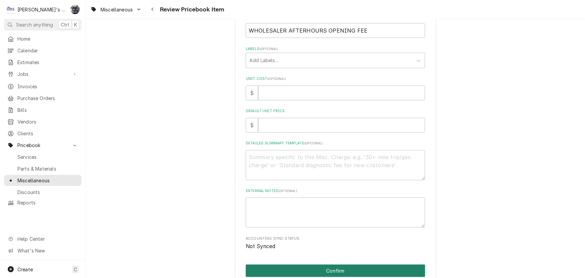
click at [325, 268] on button "Confirm" at bounding box center [335, 270] width 179 height 12
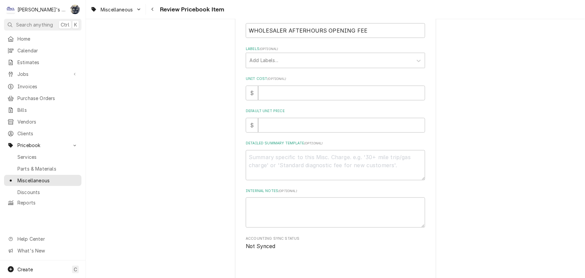
type textarea "x"
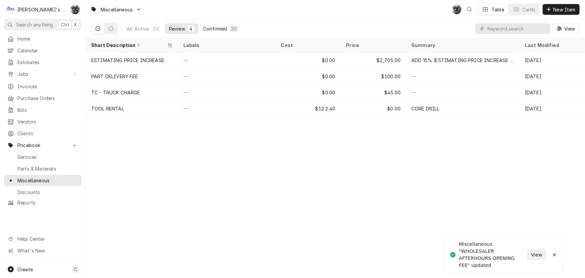
click at [209, 29] on div "Confirmed" at bounding box center [215, 28] width 24 height 7
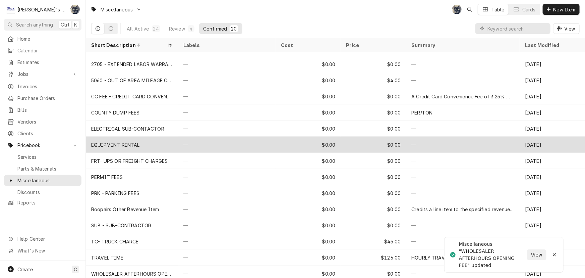
scroll to position [95, 0]
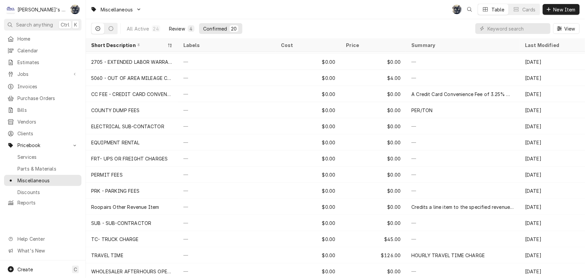
click at [179, 30] on div "Review" at bounding box center [177, 28] width 16 height 7
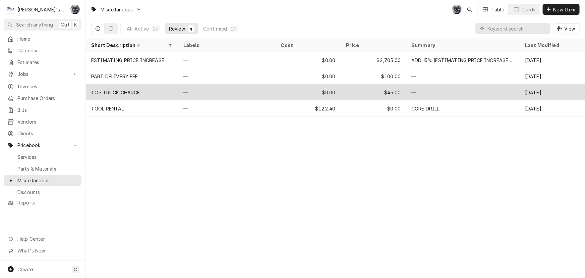
click at [191, 90] on div "—" at bounding box center [227, 92] width 98 height 16
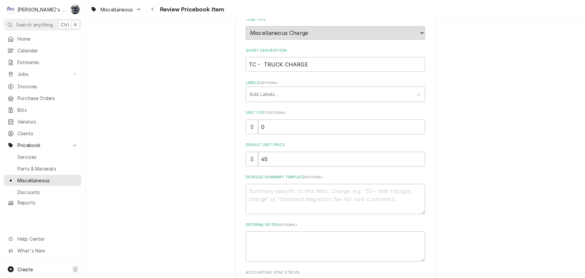
scroll to position [179, 0]
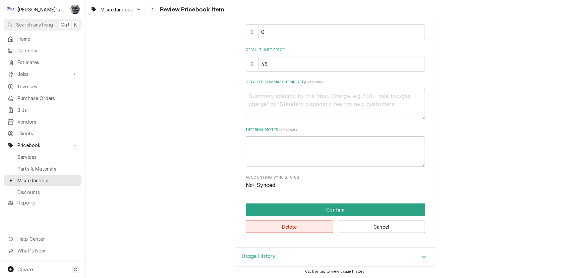
click at [265, 229] on button "Delete" at bounding box center [290, 226] width 88 height 12
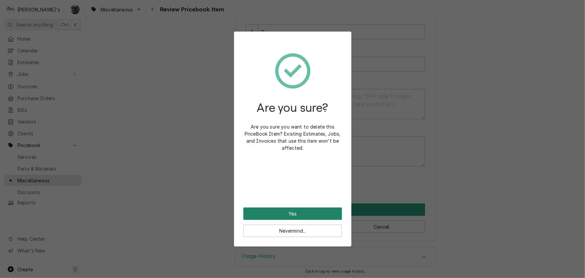
click at [266, 215] on button "Yes" at bounding box center [293, 213] width 99 height 12
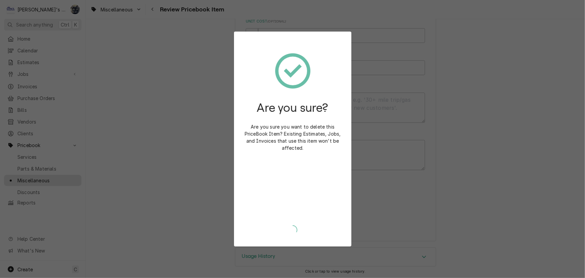
type textarea "x"
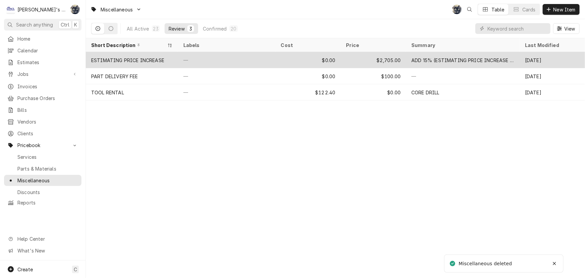
click at [171, 59] on div "ESTIMATING PRICE INCREASE" at bounding box center [132, 60] width 92 height 16
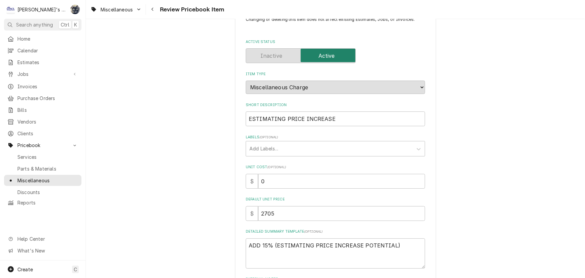
scroll to position [179, 0]
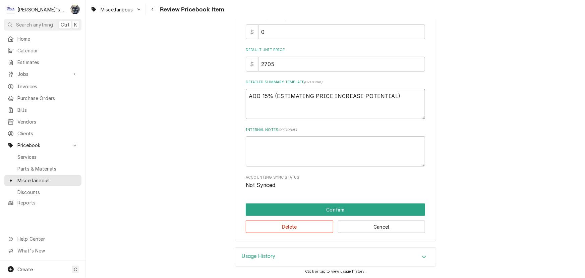
drag, startPoint x: 409, startPoint y: 99, endPoint x: 204, endPoint y: 104, distance: 205.0
click at [204, 104] on div "Please review the details of this PriceBook item and choose to either confirm o…" at bounding box center [335, 47] width 499 height 401
type textarea "x"
drag, startPoint x: 279, startPoint y: 67, endPoint x: 209, endPoint y: 63, distance: 69.9
click at [210, 63] on div "Please review the details of this PriceBook item and choose to either confirm o…" at bounding box center [335, 47] width 499 height 401
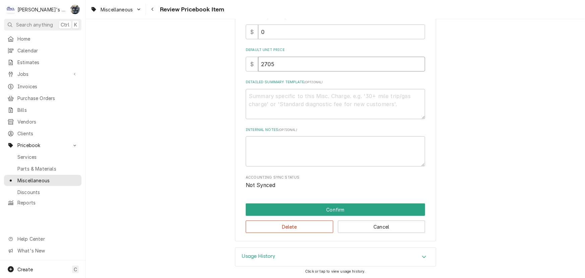
type textarea "x"
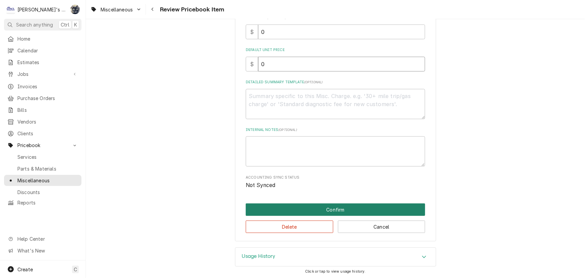
type input "0"
click at [254, 205] on button "Confirm" at bounding box center [335, 209] width 179 height 12
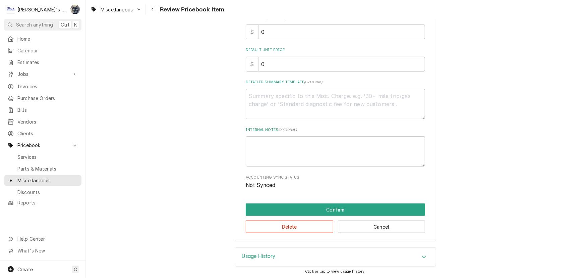
scroll to position [176, 0]
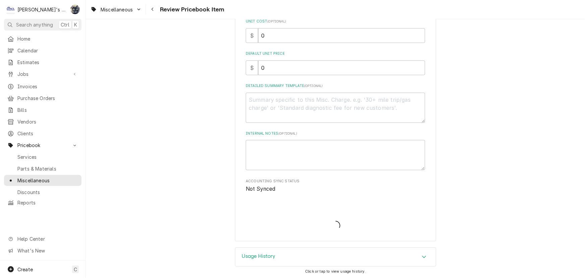
type textarea "x"
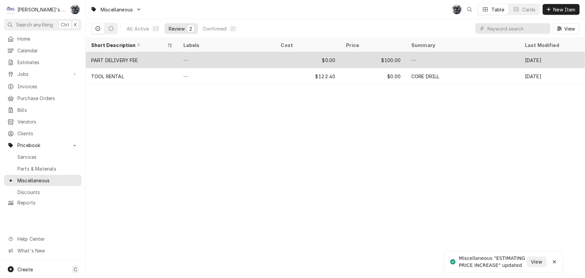
click at [177, 62] on div "PART DELIVERY FEE" at bounding box center [132, 60] width 92 height 16
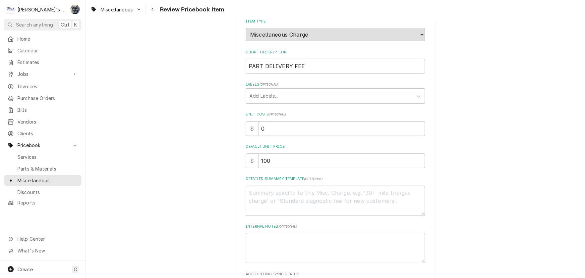
scroll to position [179, 0]
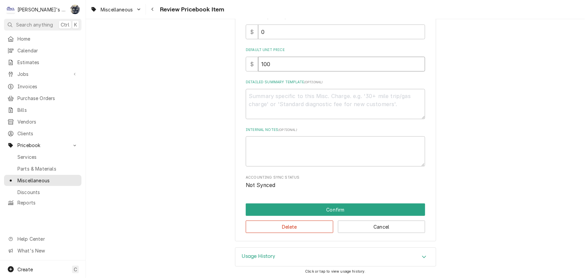
drag, startPoint x: 273, startPoint y: 62, endPoint x: 235, endPoint y: 57, distance: 38.6
click at [235, 57] on div "Please review the details of this PriceBook item and choose to either confirm o…" at bounding box center [335, 47] width 201 height 389
type textarea "x"
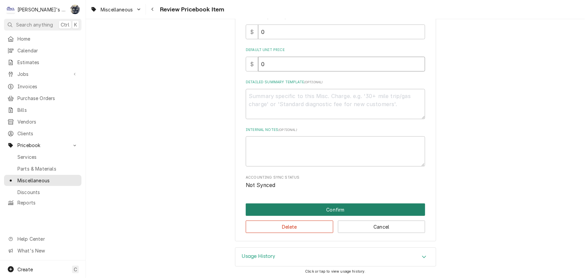
type input "0"
click at [310, 208] on button "Confirm" at bounding box center [335, 209] width 179 height 12
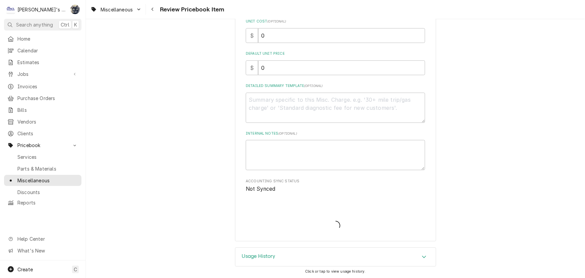
type textarea "x"
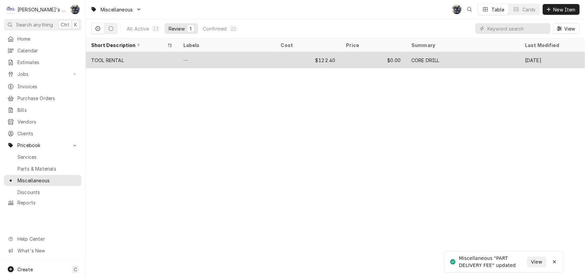
click at [139, 62] on div "TOOL RENTAL" at bounding box center [132, 60] width 92 height 16
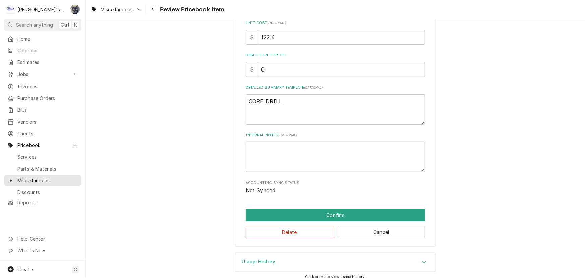
scroll to position [179, 0]
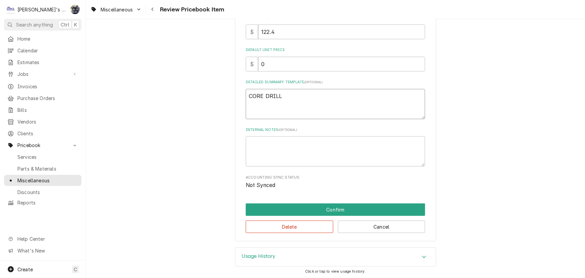
drag, startPoint x: 285, startPoint y: 97, endPoint x: 235, endPoint y: 102, distance: 50.2
click at [235, 102] on div "Please review the details of this PriceBook item and choose to either confirm o…" at bounding box center [335, 47] width 201 height 389
type textarea "x"
drag, startPoint x: 278, startPoint y: 33, endPoint x: 224, endPoint y: 36, distance: 54.4
click at [224, 36] on div "Please review the details of this PriceBook item and choose to either confirm o…" at bounding box center [335, 47] width 499 height 401
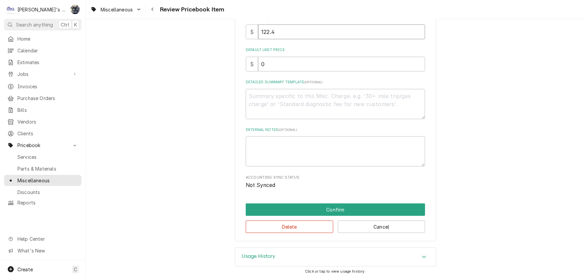
type textarea "x"
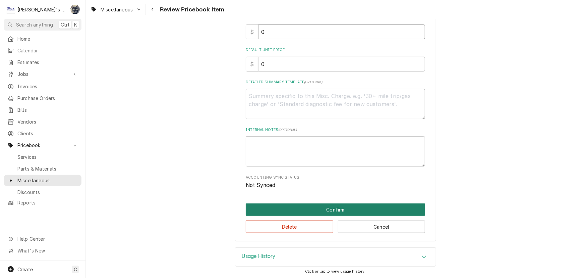
type input "0"
click at [305, 205] on button "Confirm" at bounding box center [335, 209] width 179 height 12
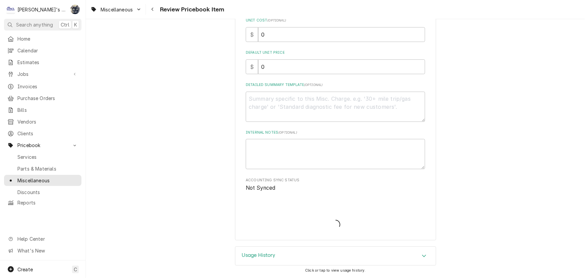
scroll to position [176, 0]
type textarea "x"
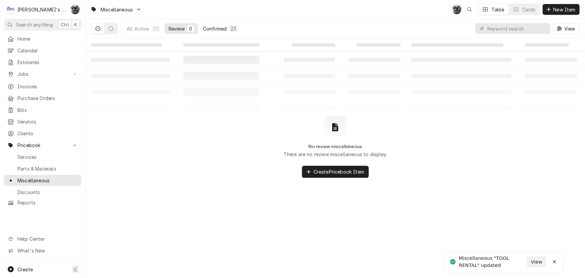
click at [214, 30] on div "Confirmed" at bounding box center [215, 28] width 24 height 7
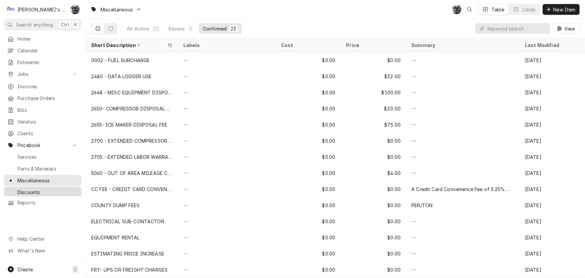
click at [28, 189] on span "Discounts" at bounding box center [47, 192] width 61 height 7
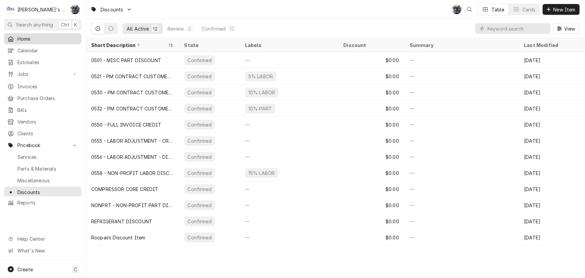
click at [47, 36] on span "Home" at bounding box center [47, 38] width 61 height 7
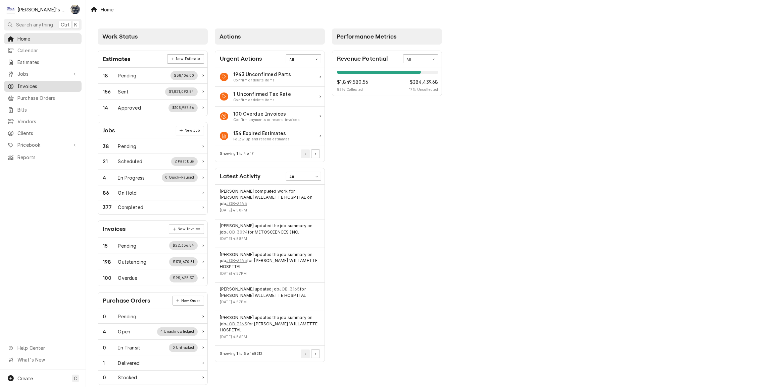
click at [51, 87] on div "Invoices" at bounding box center [42, 86] width 75 height 8
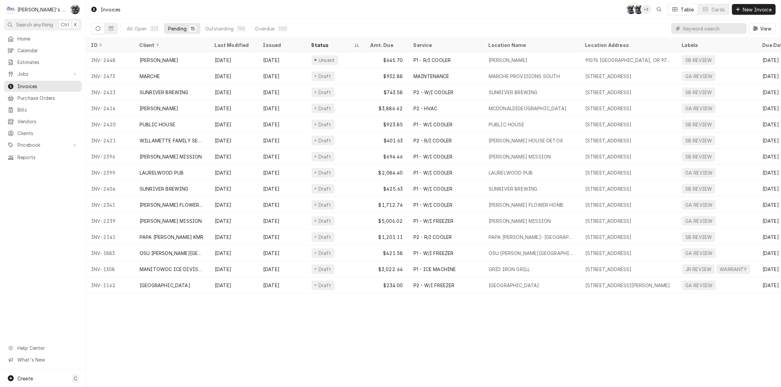
click at [699, 30] on input "Dynamic Content Wrapper" at bounding box center [713, 28] width 60 height 11
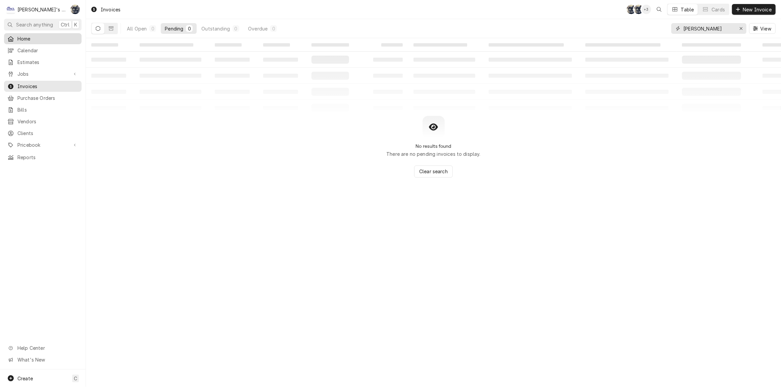
type input "[PERSON_NAME]"
click at [29, 39] on span "Home" at bounding box center [47, 38] width 61 height 7
